Goal: Find contact information: Find contact information

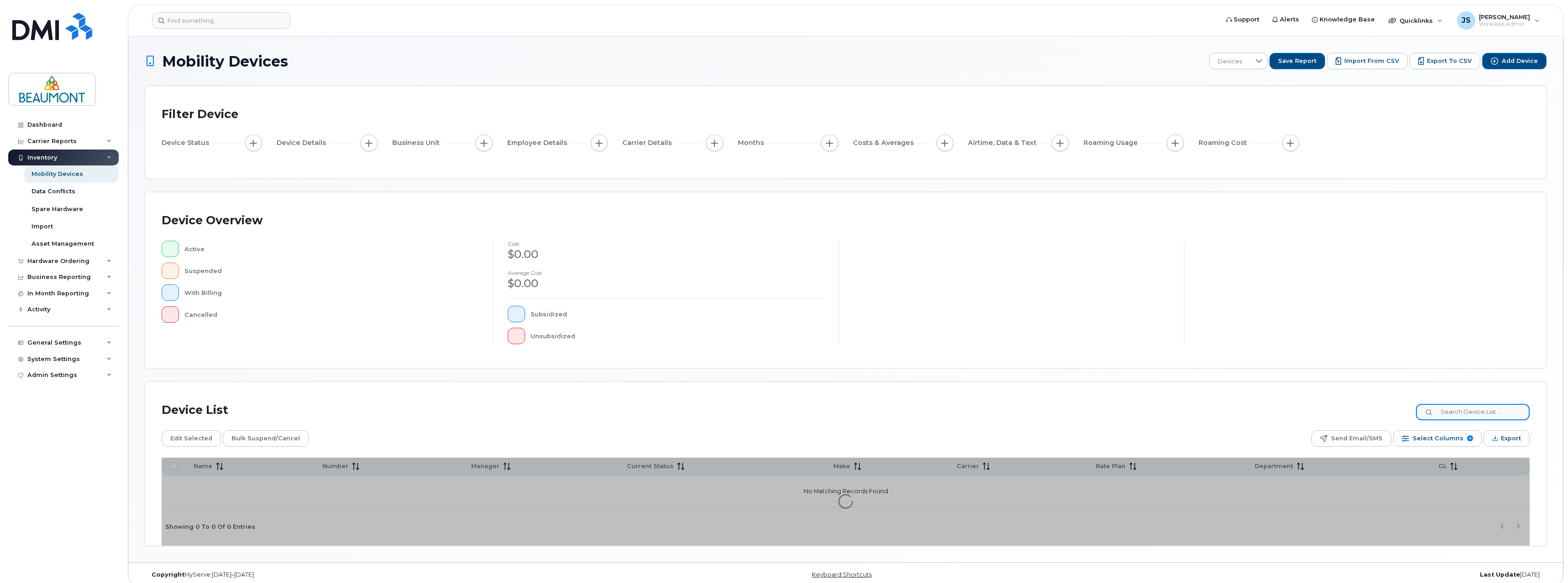
click at [1478, 411] on input at bounding box center [1472, 412] width 114 height 16
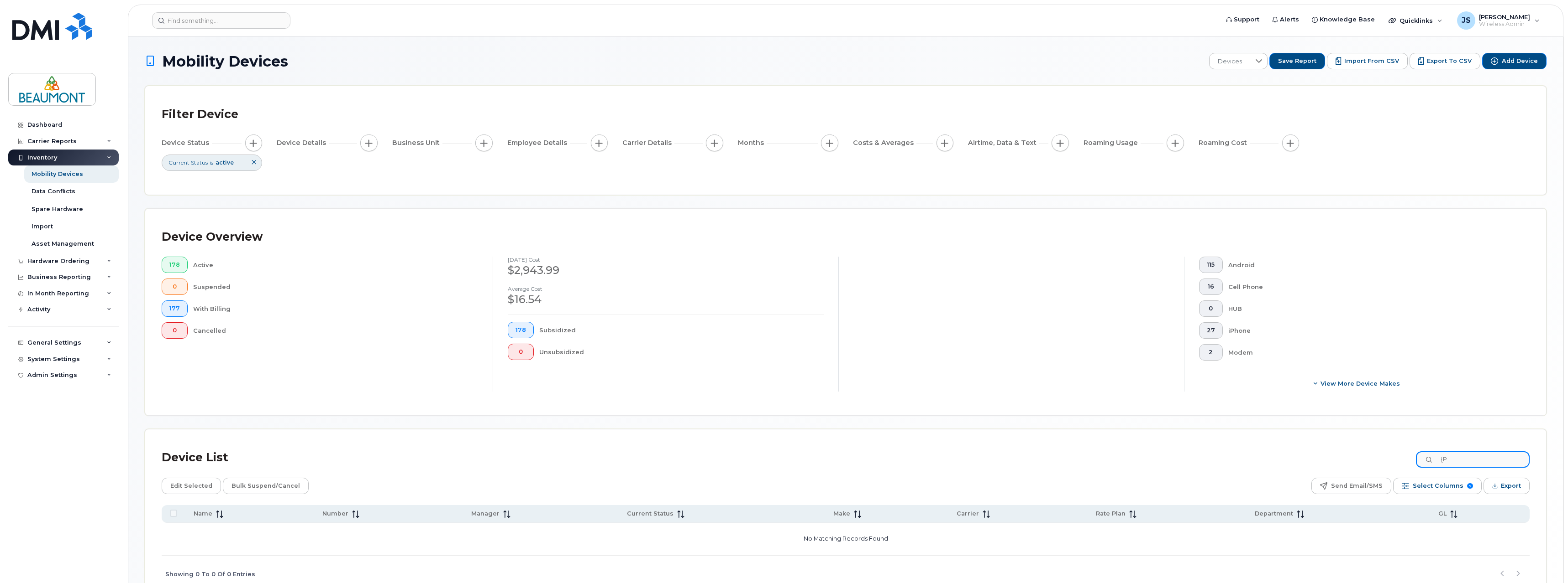
type input "{"
type input "[PERSON_NAME]"
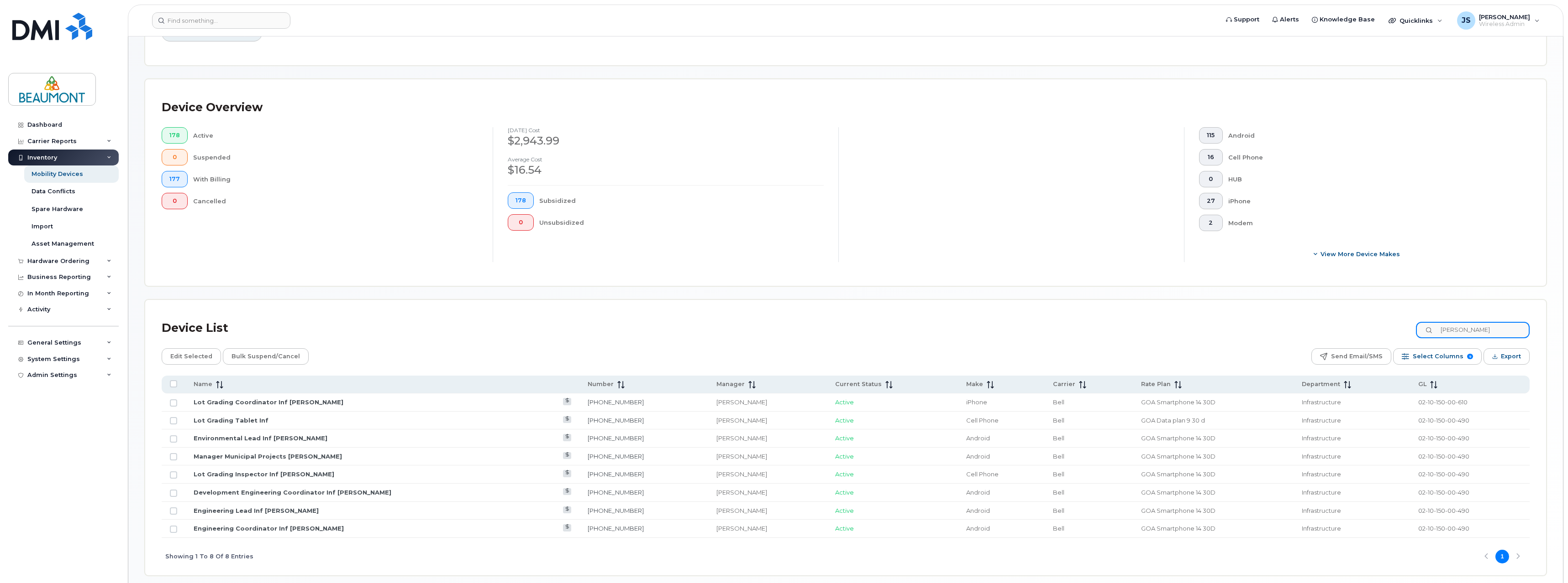
scroll to position [168, 0]
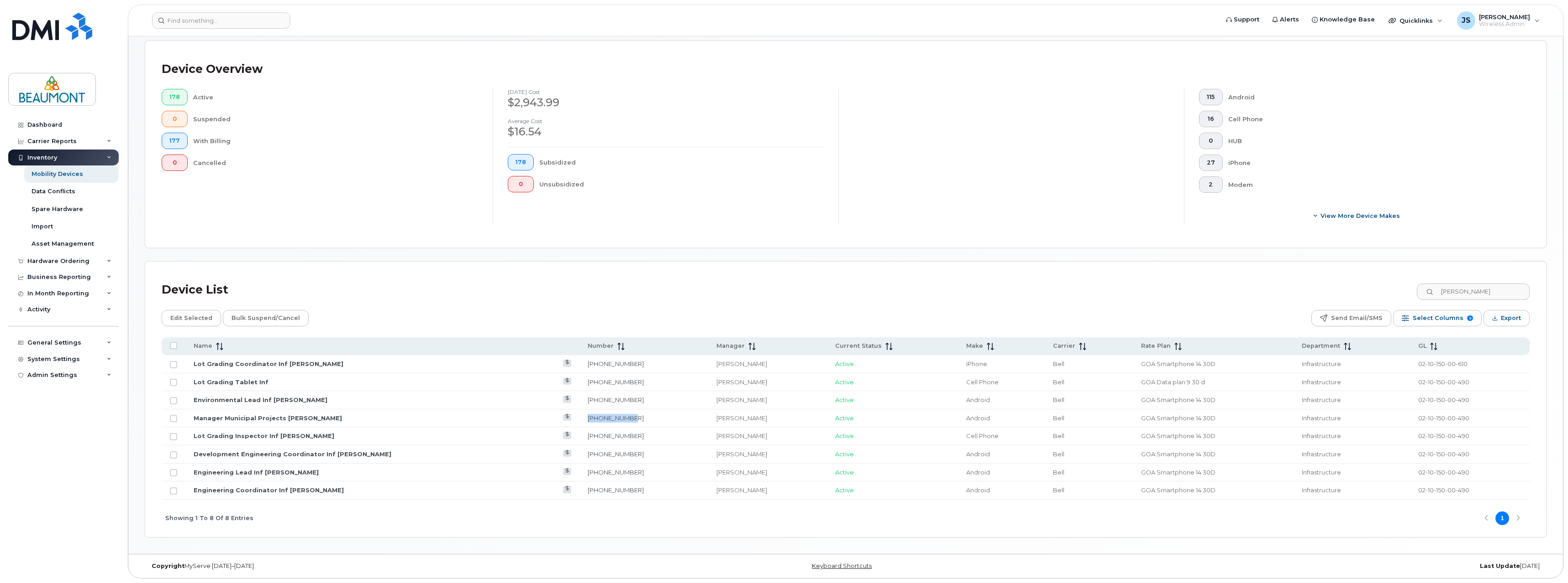
drag, startPoint x: 564, startPoint y: 420, endPoint x: 608, endPoint y: 423, distance: 44.1
click at [608, 423] on td "[PHONE_NUMBER]" at bounding box center [644, 418] width 129 height 18
copy link "[PHONE_NUMBER]"
click at [287, 418] on link "Manager Municipal Projects [PERSON_NAME]" at bounding box center [268, 418] width 148 height 7
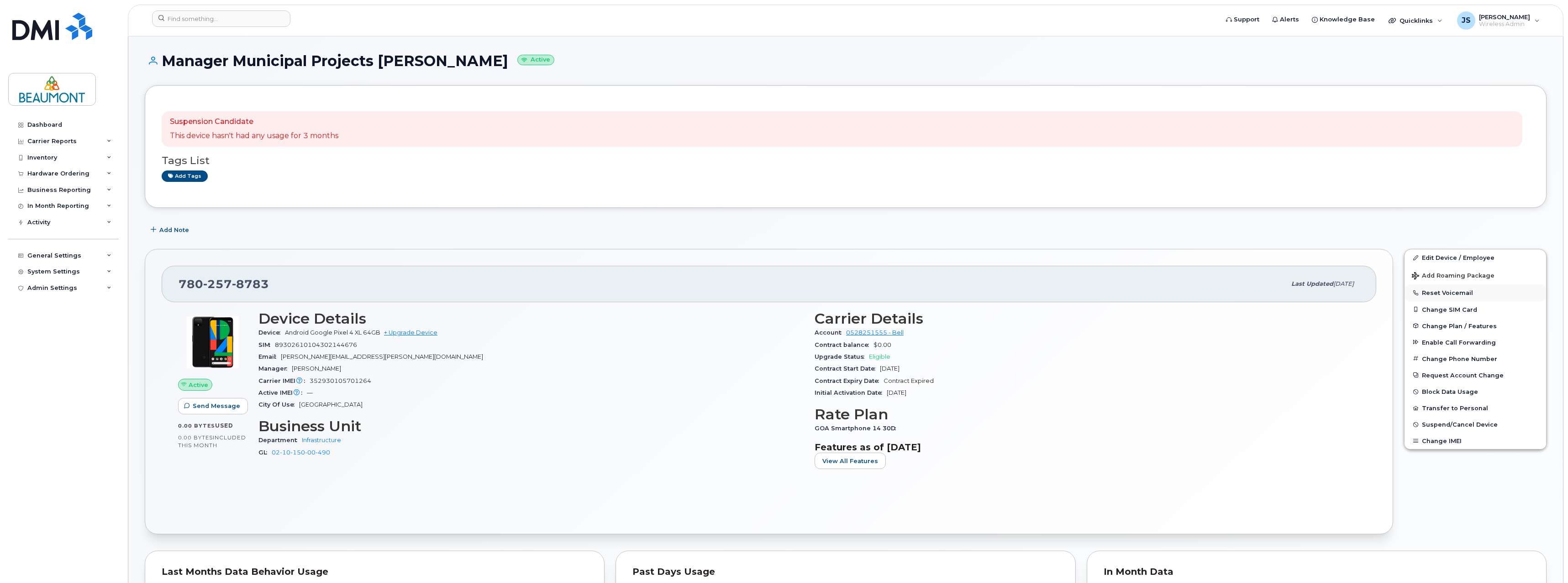
click at [1454, 294] on button "Reset Voicemail" at bounding box center [1475, 292] width 141 height 16
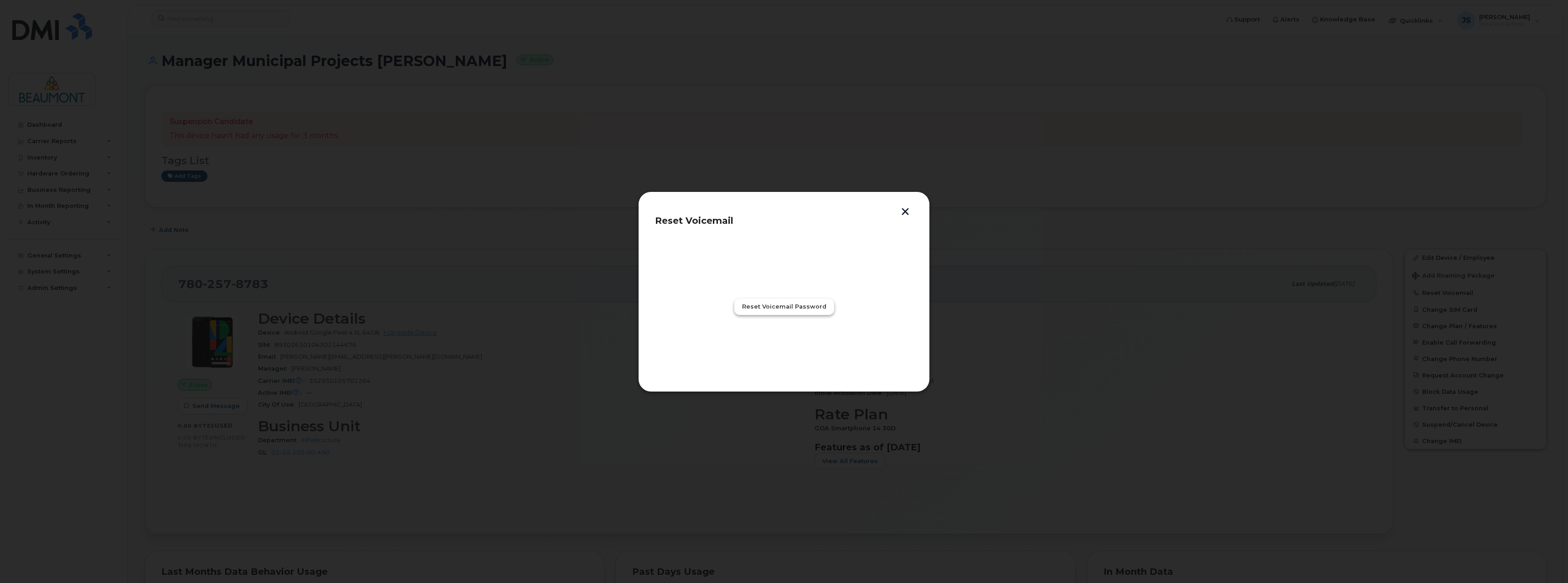
click at [771, 304] on span "Reset Voicemail Password" at bounding box center [784, 307] width 84 height 9
click at [787, 347] on span "Close" at bounding box center [784, 347] width 18 height 9
